Goal: Task Accomplishment & Management: Complete application form

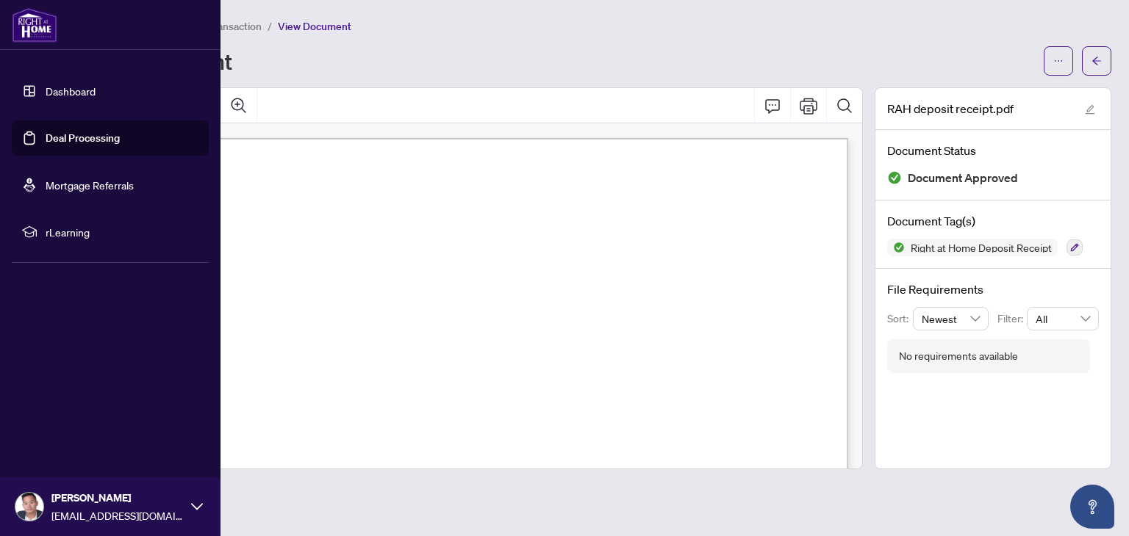
click at [46, 141] on link "Deal Processing" at bounding box center [83, 138] width 74 height 13
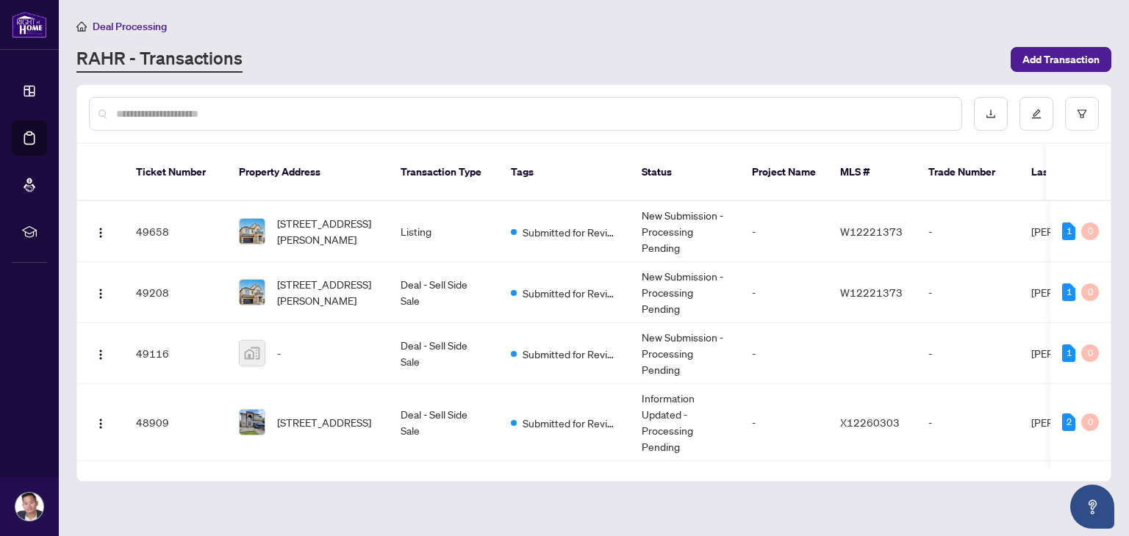
click at [287, 117] on input "text" at bounding box center [532, 114] width 833 height 16
type input "****"
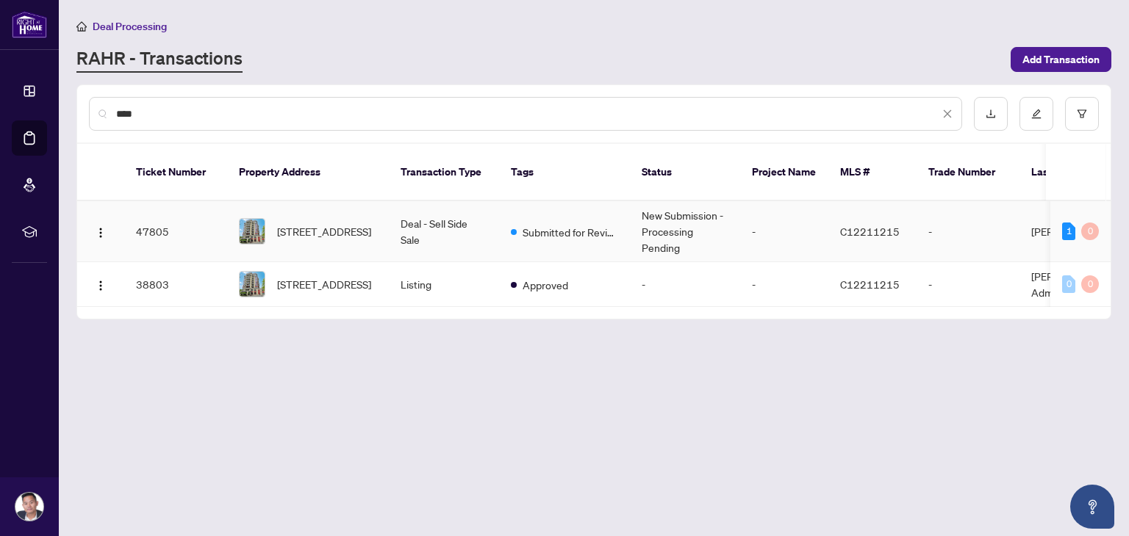
click at [405, 234] on td "Deal - Sell Side Sale" at bounding box center [444, 231] width 110 height 61
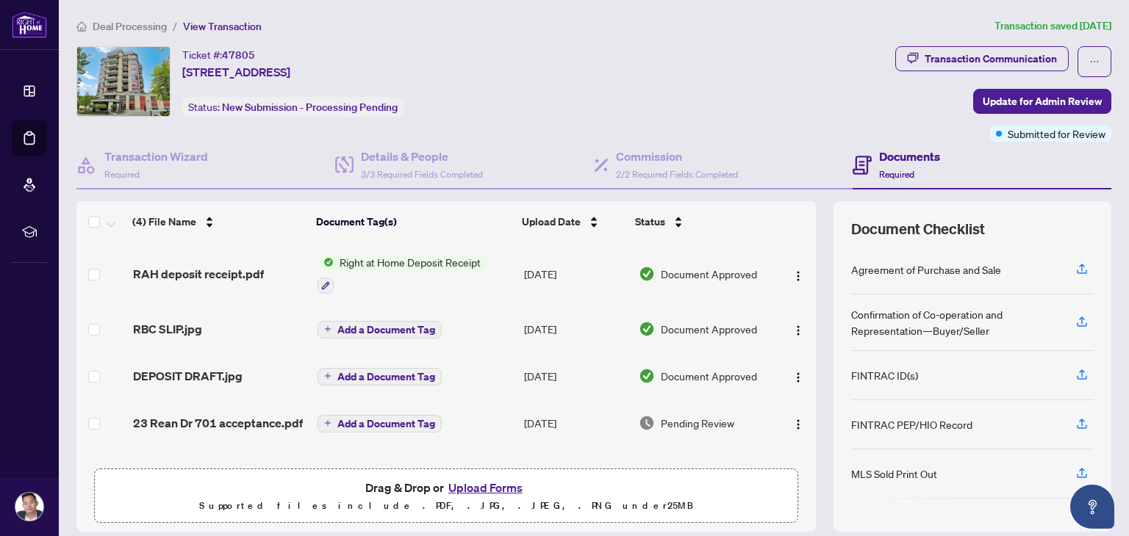
click at [506, 491] on button "Upload Forms" at bounding box center [485, 487] width 83 height 19
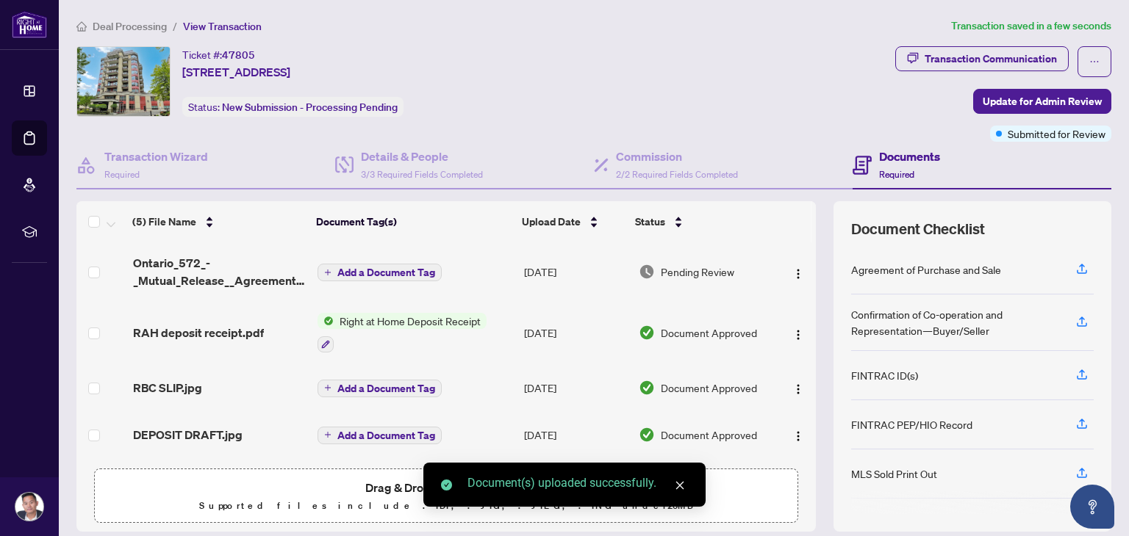
click at [215, 266] on span "Ontario_572_-_Mutual_Release__Agreement_of_Purchase_and_Sale_8.pdf" at bounding box center [219, 271] width 173 height 35
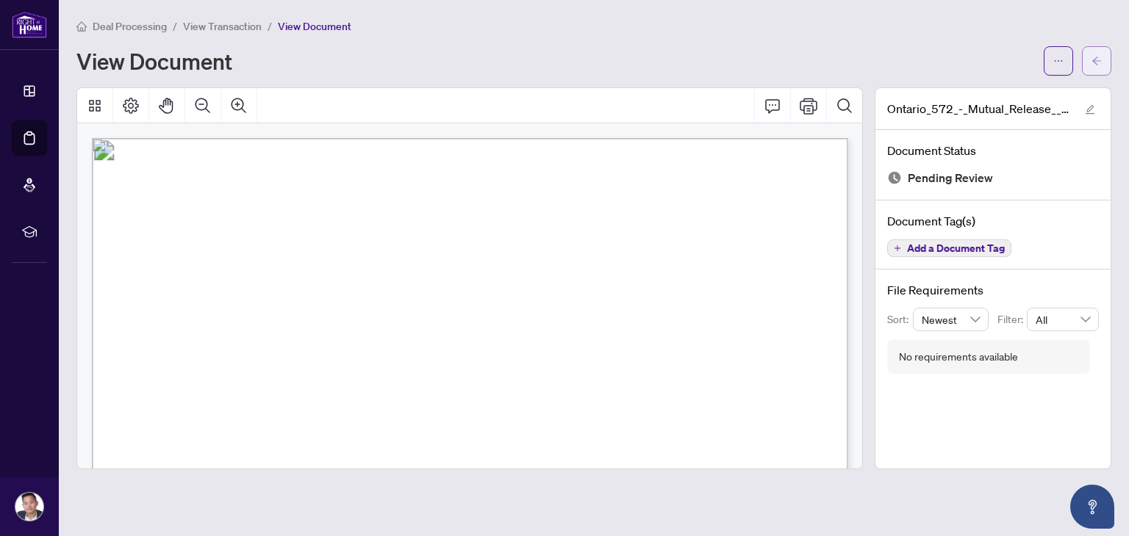
click at [1090, 65] on button "button" at bounding box center [1096, 60] width 29 height 29
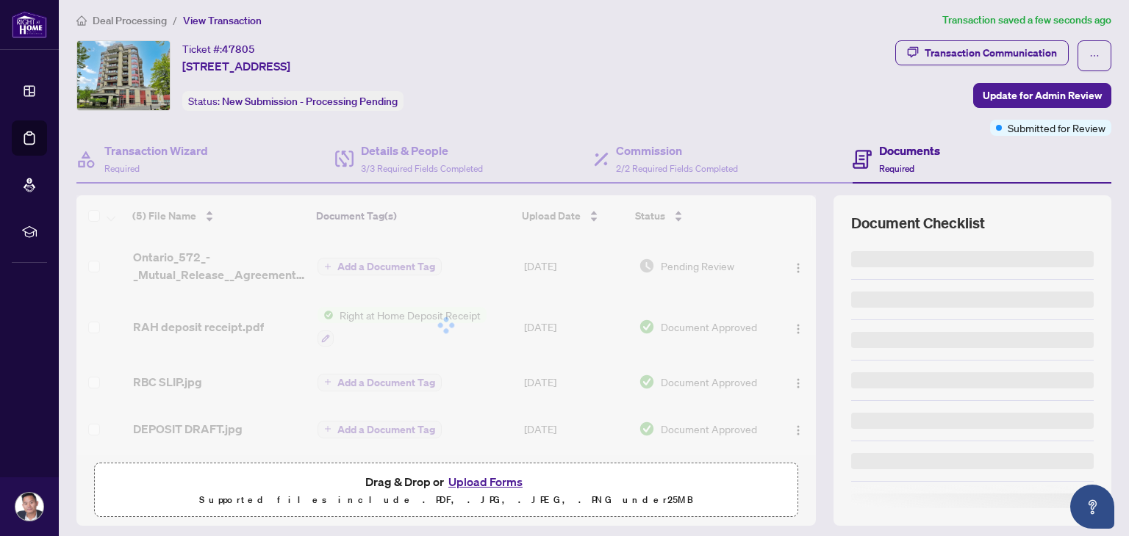
scroll to position [7, 0]
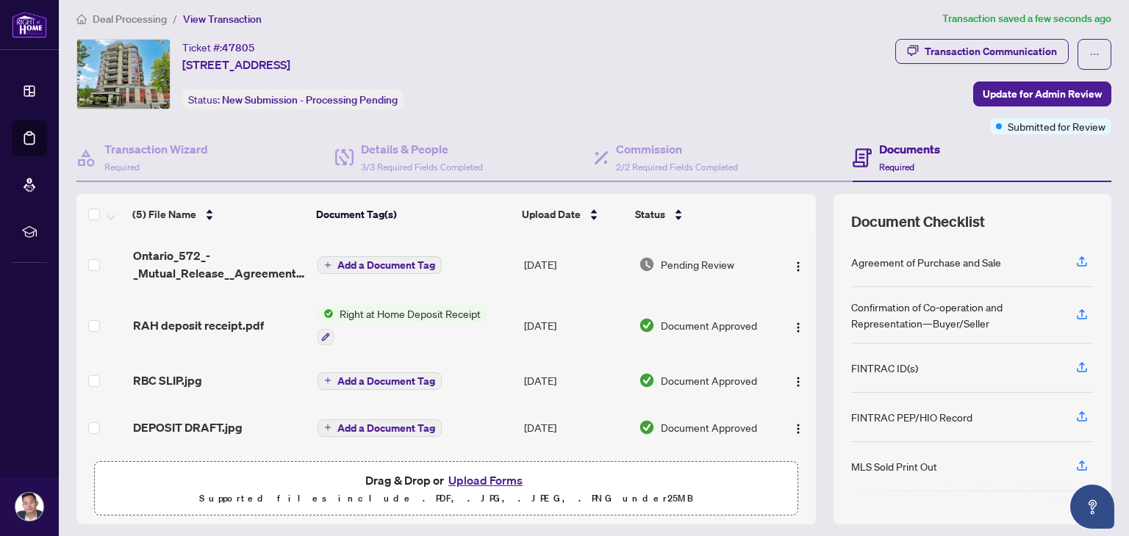
click at [411, 262] on span "Add a Document Tag" at bounding box center [386, 265] width 98 height 10
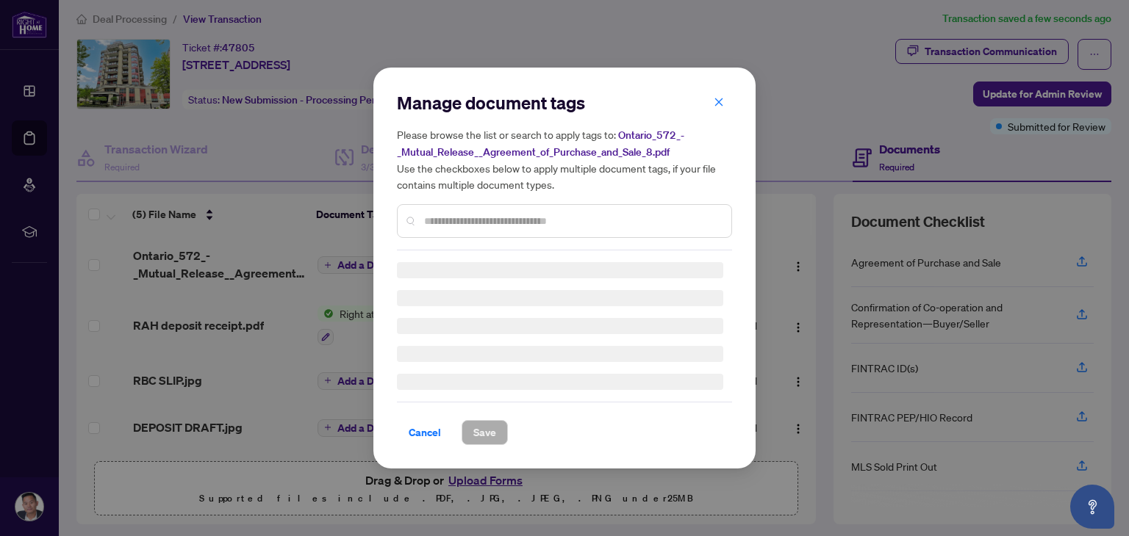
click at [494, 223] on div "Manage document tags Please browse the list or search to apply tags to: Ontario…" at bounding box center [564, 268] width 335 height 354
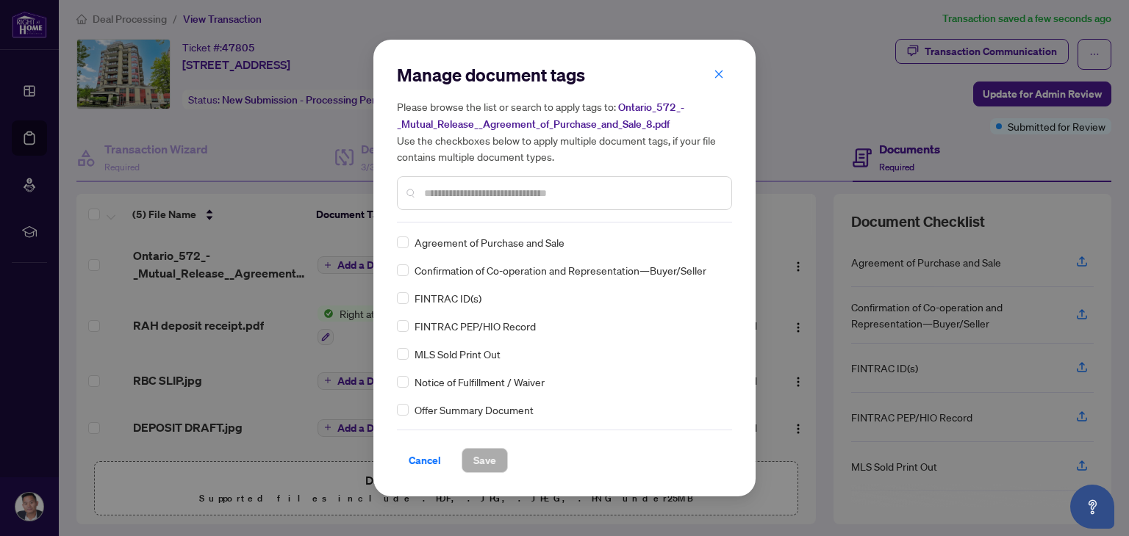
click at [536, 190] on input "text" at bounding box center [571, 193] width 295 height 16
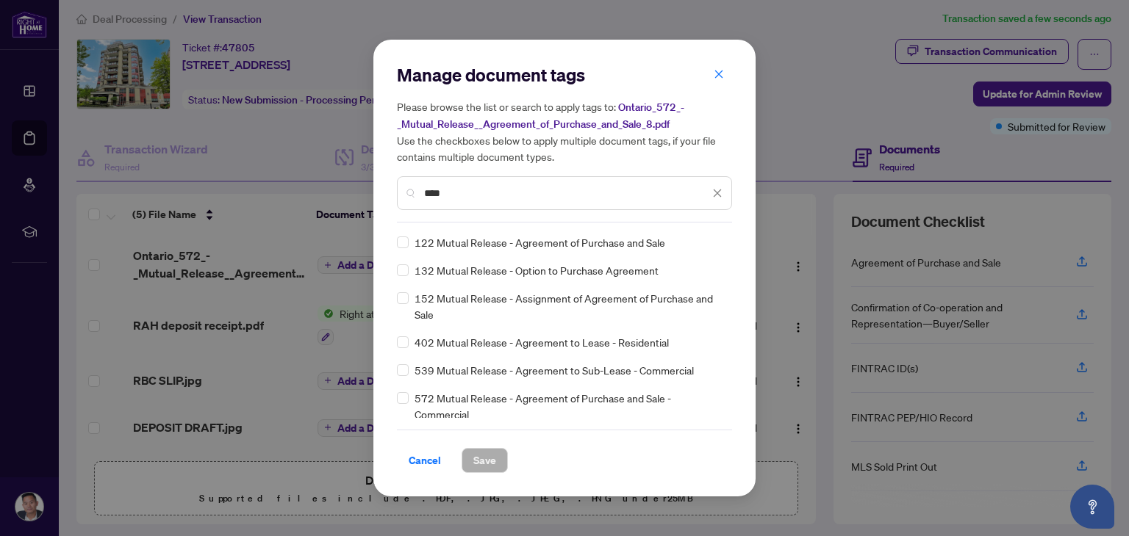
type input "****"
click at [479, 458] on span "Save" at bounding box center [484, 461] width 23 height 24
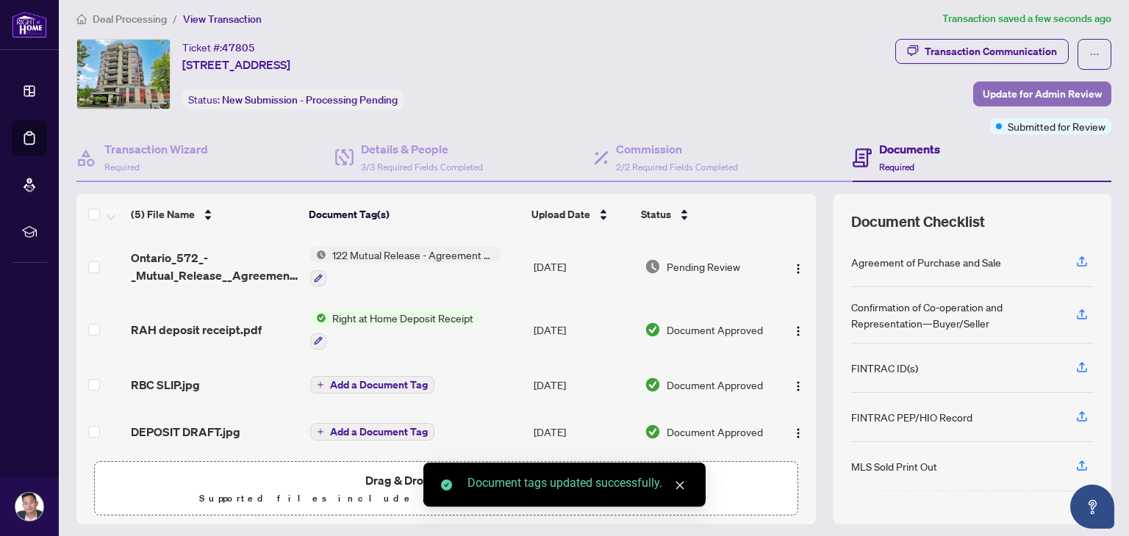
click at [1023, 96] on span "Update for Admin Review" at bounding box center [1041, 94] width 119 height 24
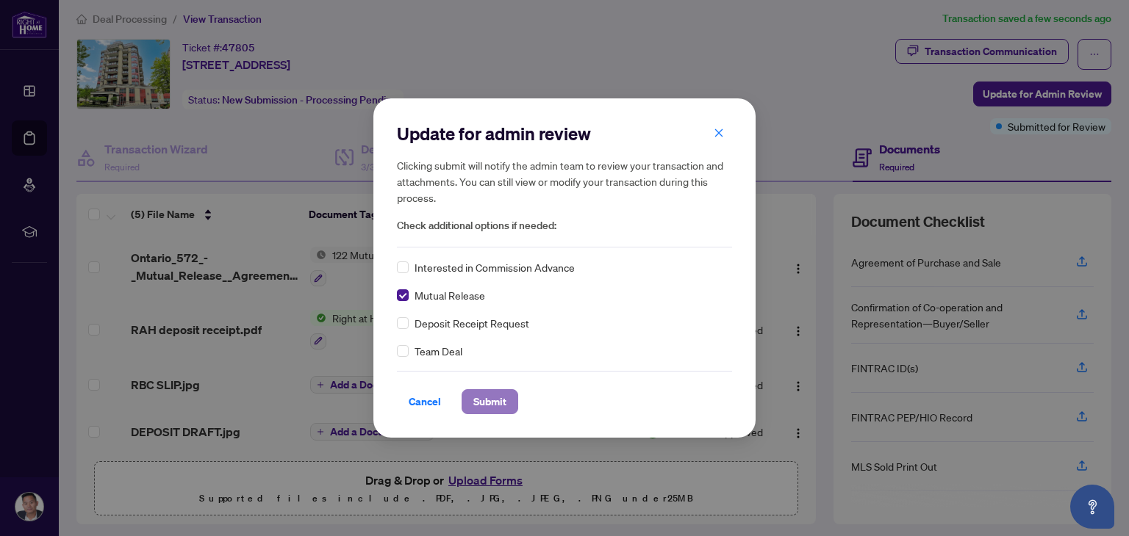
click at [481, 408] on span "Submit" at bounding box center [489, 402] width 33 height 24
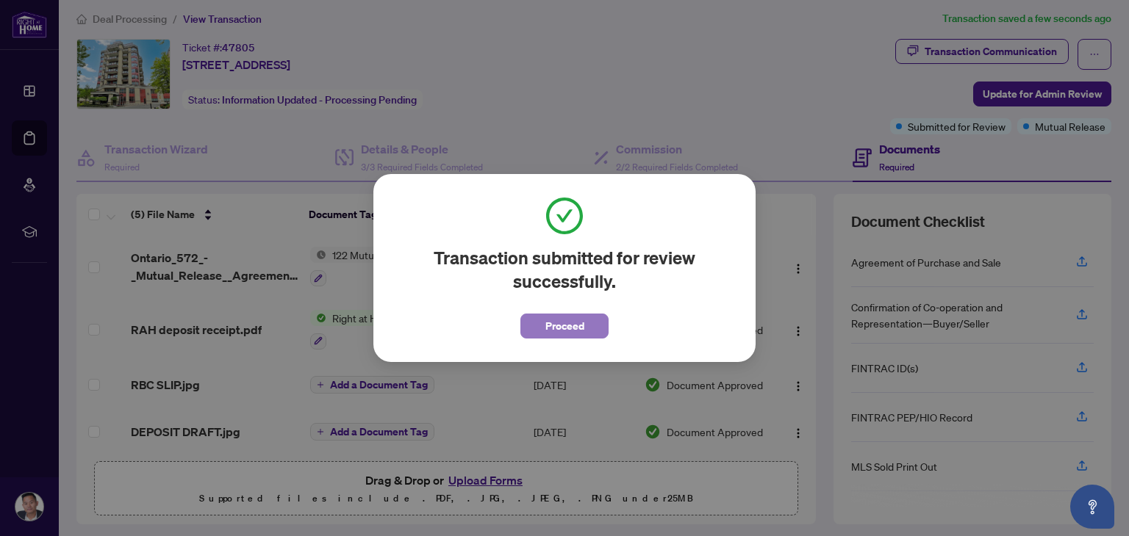
click at [579, 329] on span "Proceed" at bounding box center [564, 326] width 39 height 24
